Goal: Check status

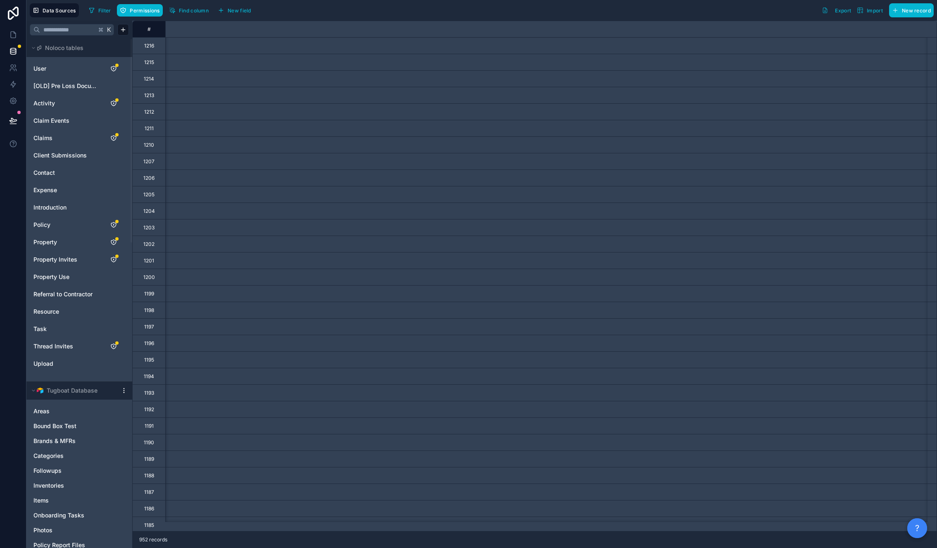
scroll to position [0, 5630]
